Goal: Find specific page/section: Find specific page/section

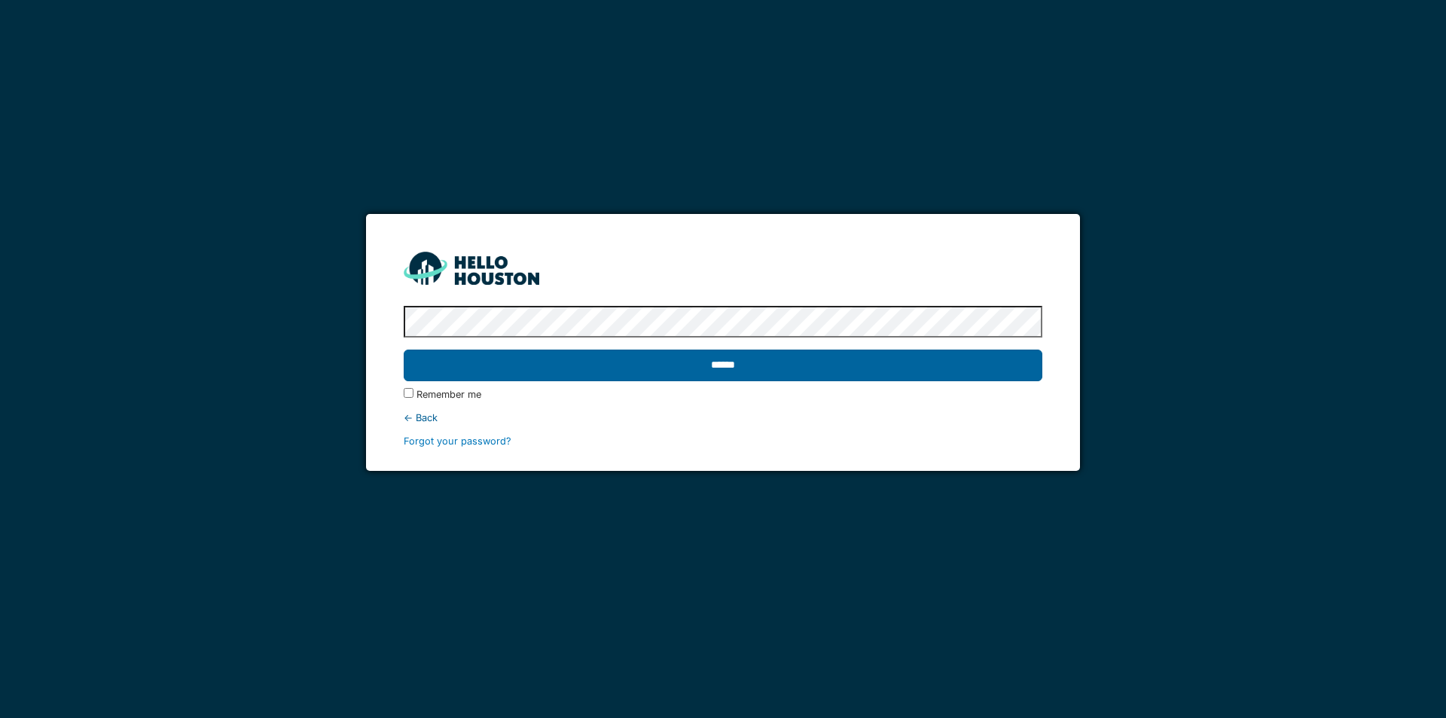
click at [712, 370] on input "******" at bounding box center [723, 365] width 638 height 32
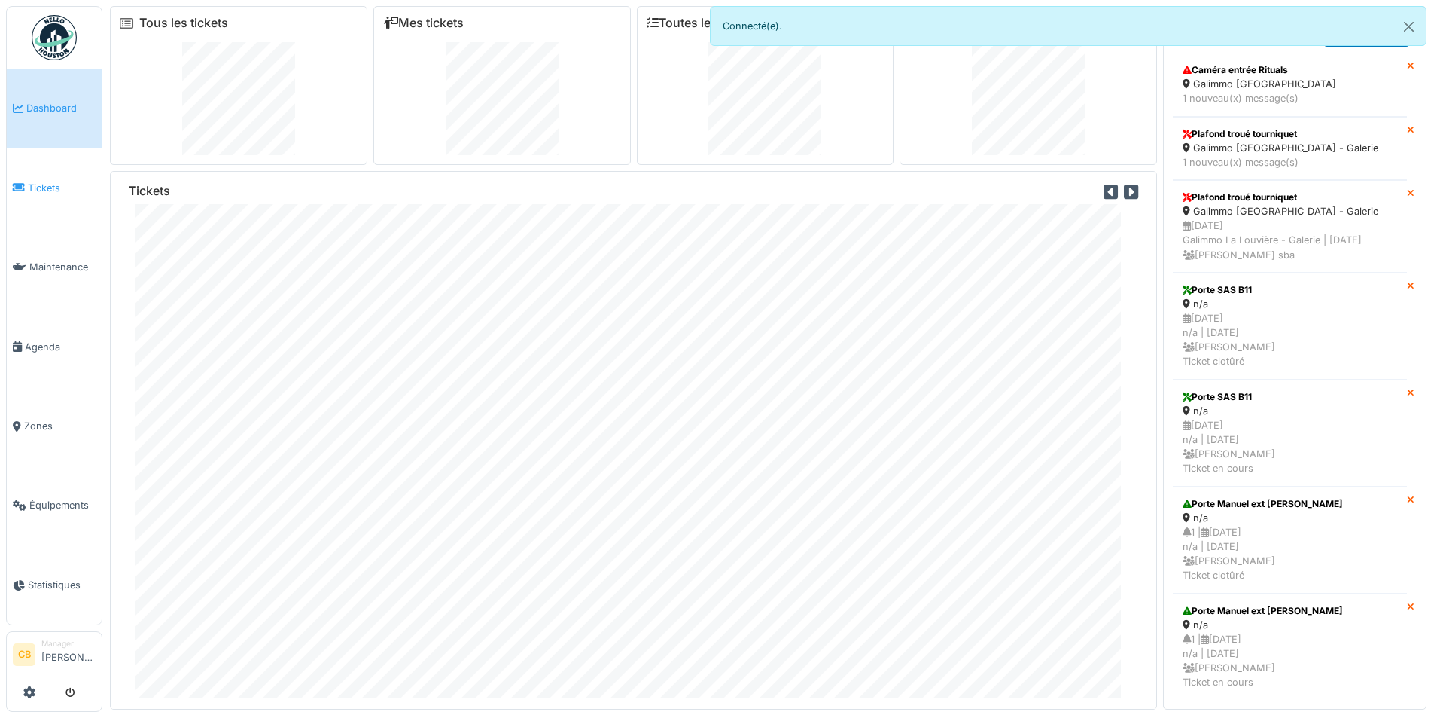
click at [33, 174] on link "Tickets" at bounding box center [54, 187] width 95 height 79
